Goal: Information Seeking & Learning: Learn about a topic

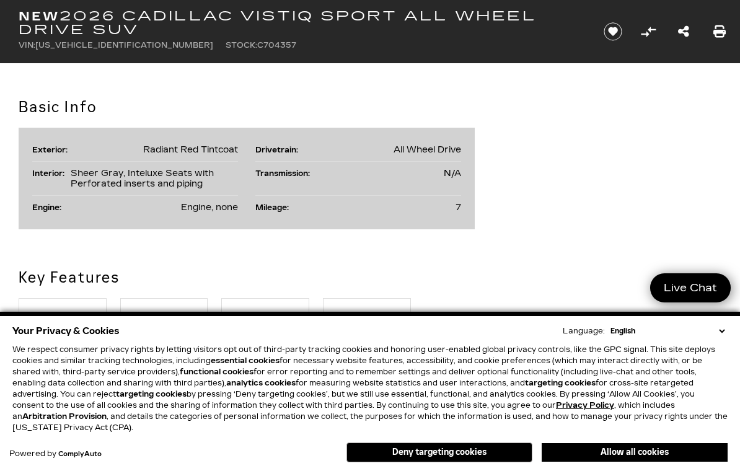
scroll to position [685, 0]
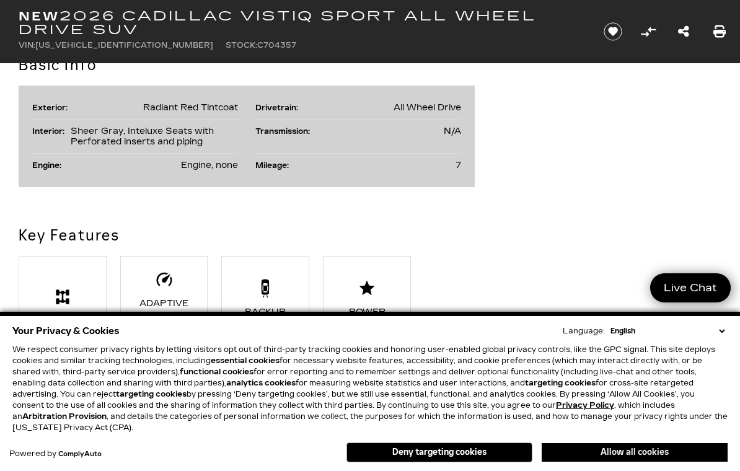
click at [608, 459] on button "Allow all cookies" at bounding box center [634, 452] width 186 height 19
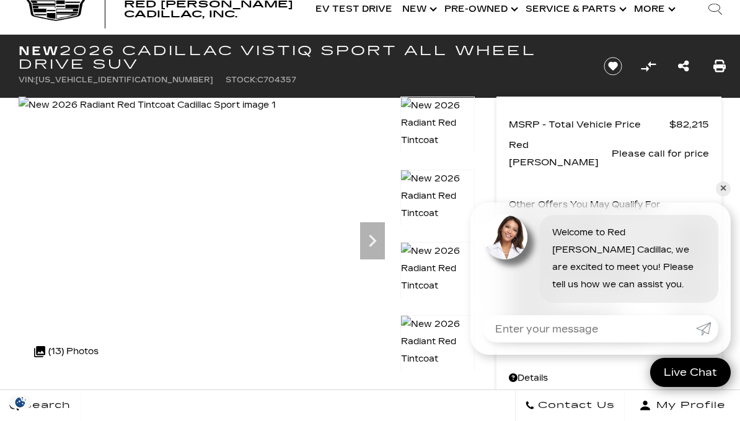
scroll to position [0, 0]
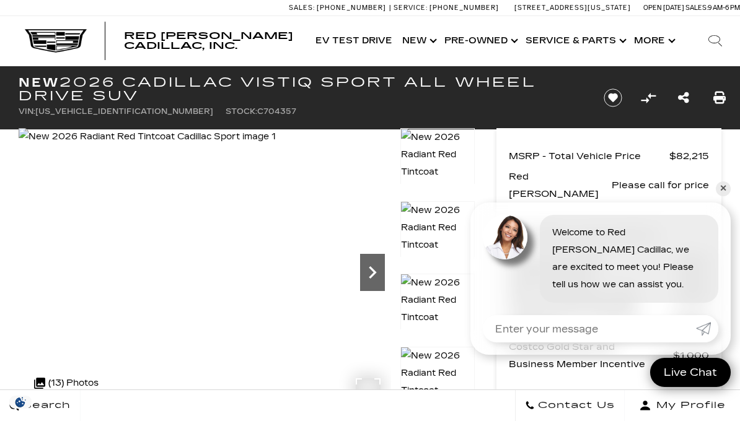
click at [375, 273] on icon "Next" at bounding box center [372, 272] width 7 height 12
click at [379, 286] on div "Next" at bounding box center [372, 272] width 25 height 37
click at [377, 285] on icon "Next" at bounding box center [372, 272] width 25 height 25
click at [378, 269] on icon "Next" at bounding box center [372, 272] width 25 height 25
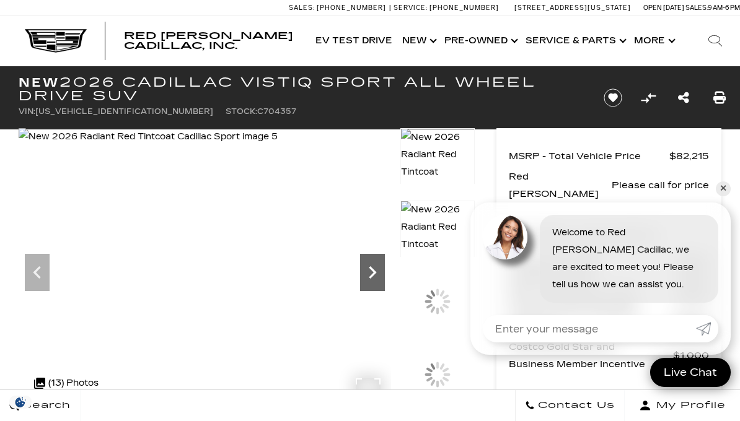
click at [374, 282] on icon "Next" at bounding box center [372, 272] width 25 height 25
click at [377, 279] on icon "Next" at bounding box center [372, 272] width 25 height 25
click at [380, 282] on icon "Next" at bounding box center [372, 272] width 25 height 25
click at [362, 278] on icon "Next" at bounding box center [372, 272] width 25 height 25
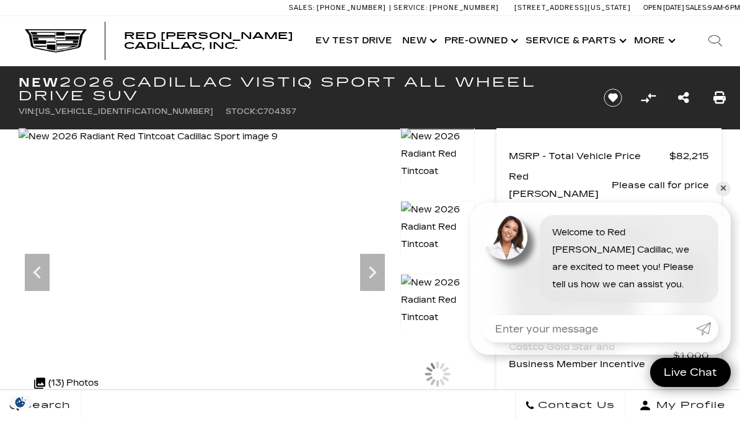
click at [426, 170] on img at bounding box center [437, 172] width 74 height 88
click at [715, 212] on div "MSRP - Total Vehicle Price $82,215 Red [PERSON_NAME] Please call for price Othe…" at bounding box center [608, 281] width 225 height 307
click at [713, 212] on div "MSRP - Total Vehicle Price $82,215 Red [PERSON_NAME] Please call for price Othe…" at bounding box center [608, 281] width 225 height 307
click at [713, 213] on div "MSRP - Total Vehicle Price $82,215 Red [PERSON_NAME] Please call for price Othe…" at bounding box center [608, 281] width 225 height 307
click at [722, 196] on link "✕" at bounding box center [722, 188] width 15 height 15
